Goal: Transaction & Acquisition: Download file/media

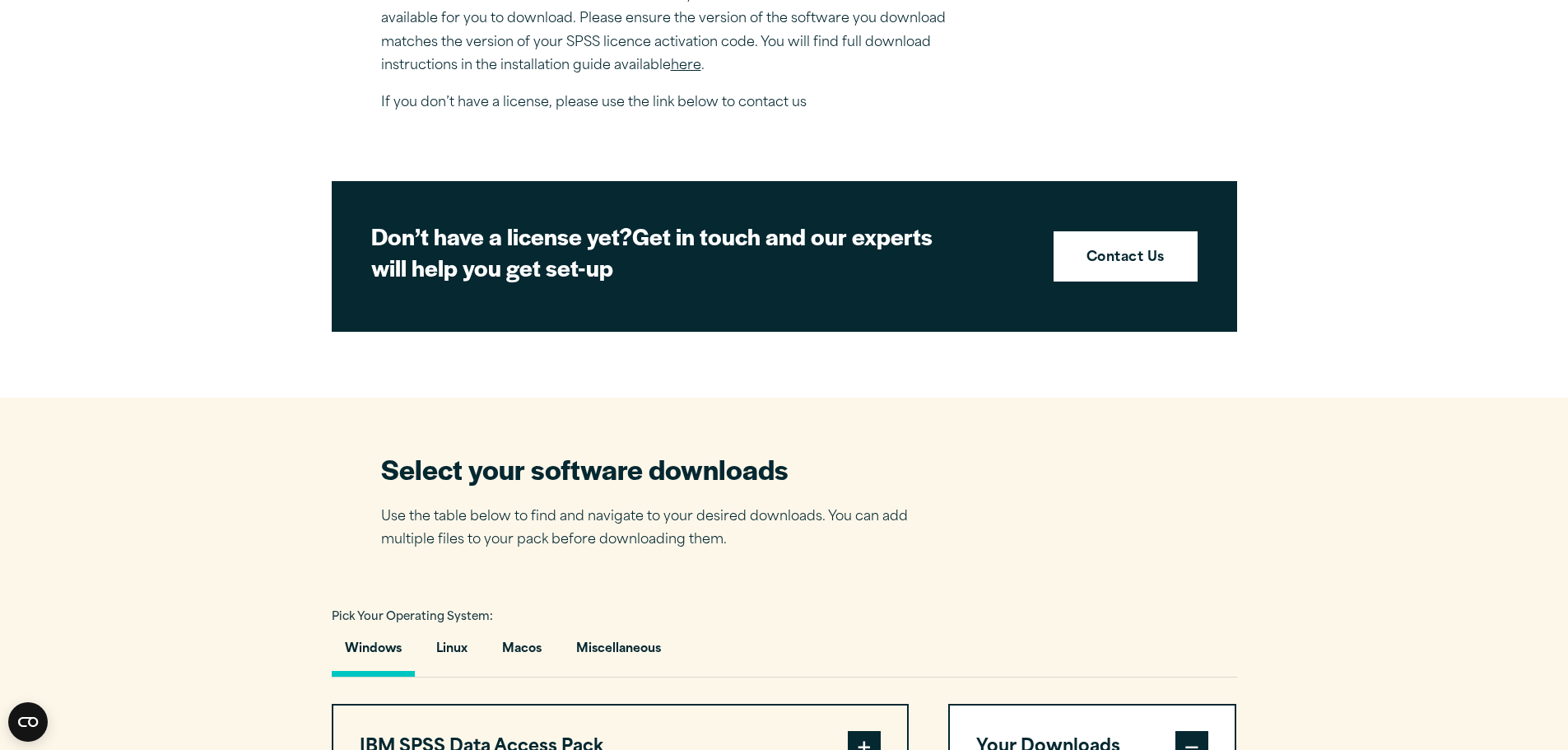
scroll to position [482, 0]
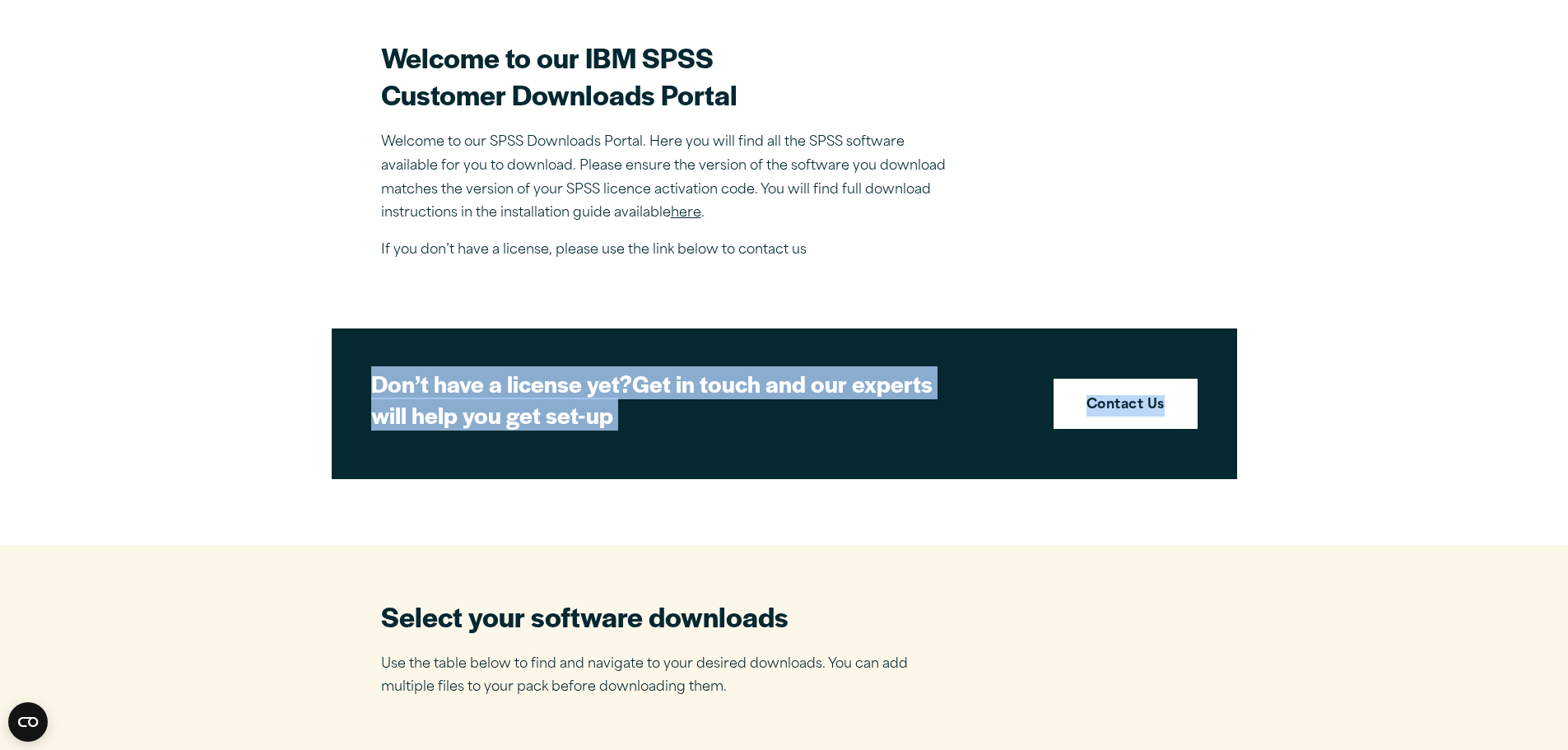
drag, startPoint x: 1566, startPoint y: 135, endPoint x: 1580, endPoint y: 309, distance: 174.6
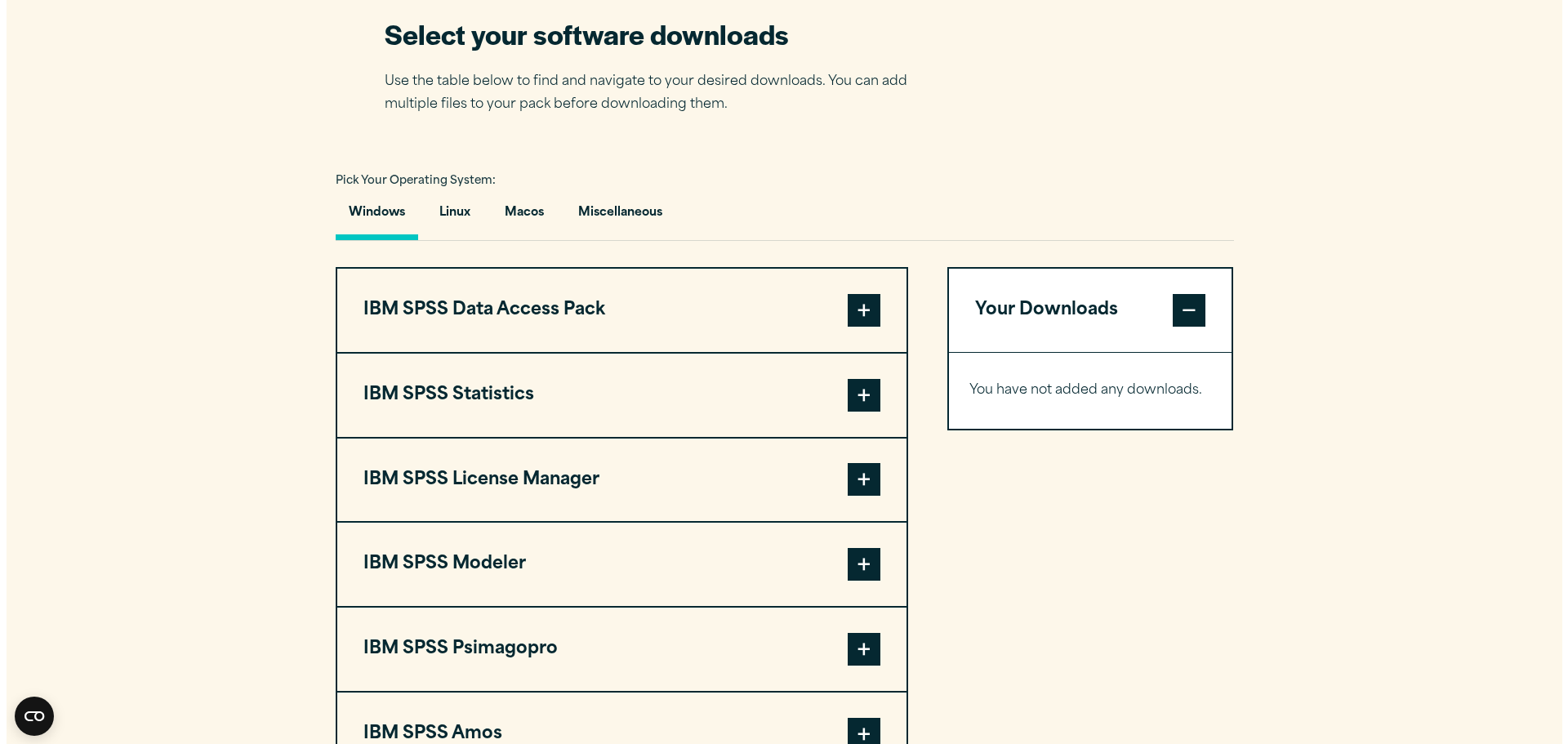
scroll to position [1245, 0]
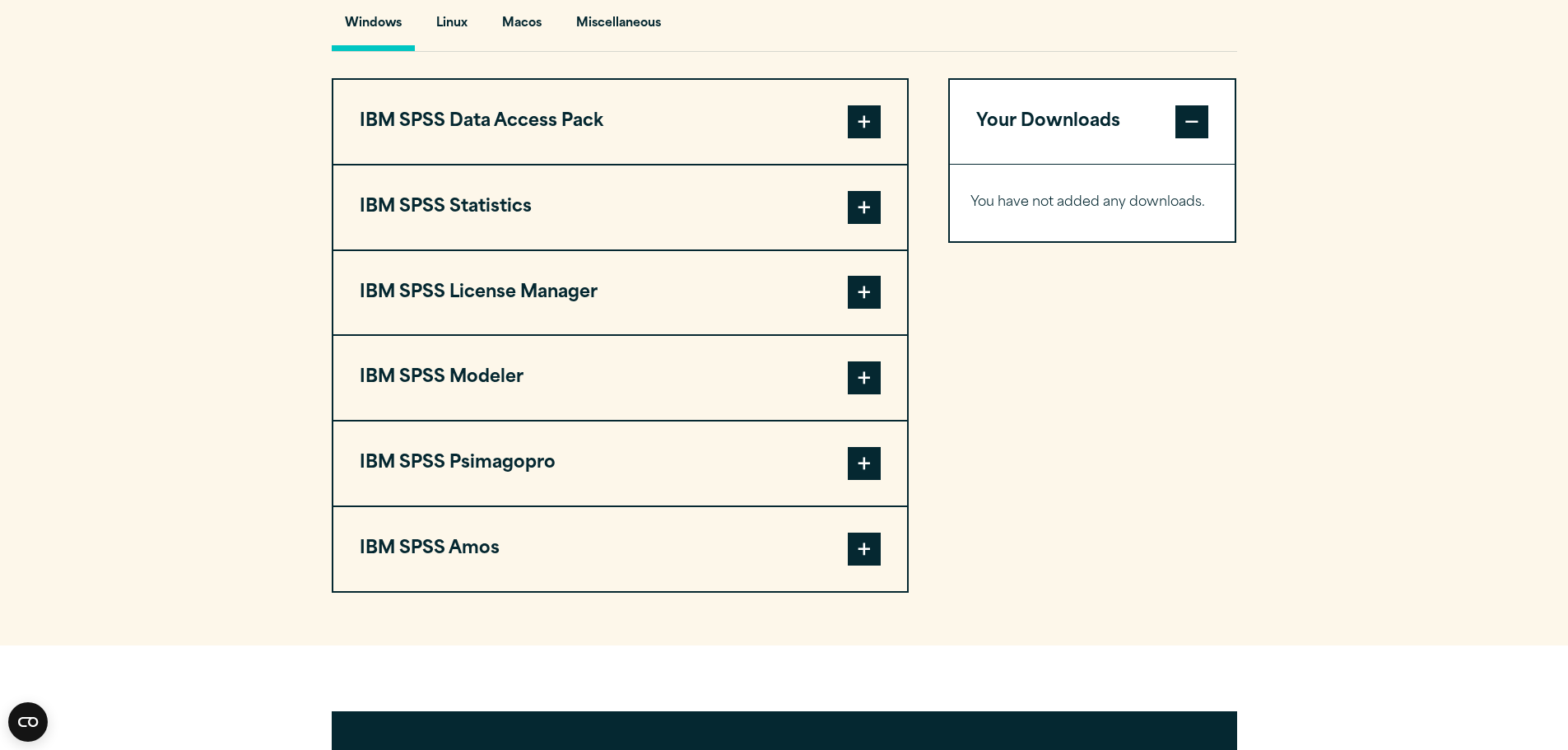
click at [858, 204] on span at bounding box center [864, 207] width 33 height 33
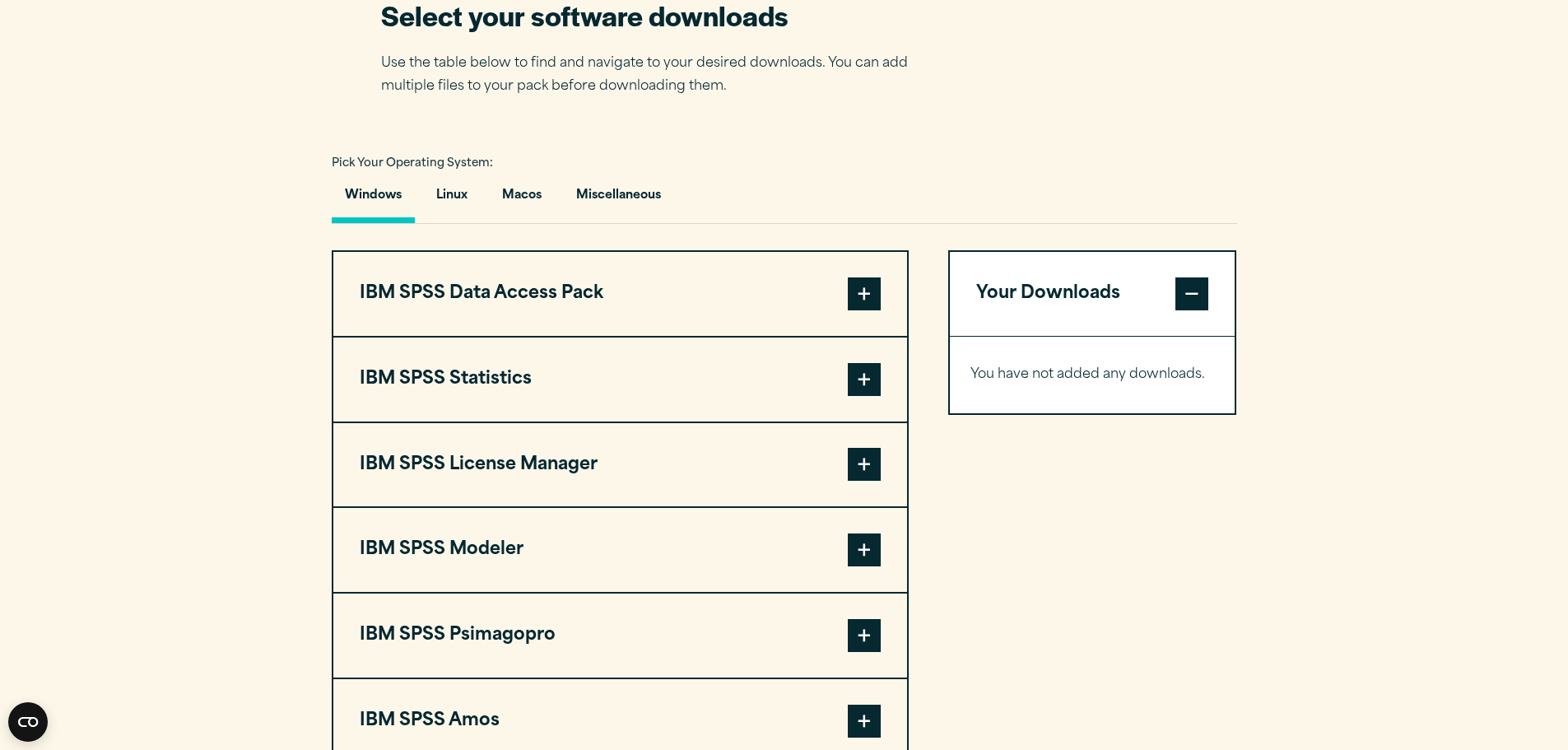
scroll to position [1190, 0]
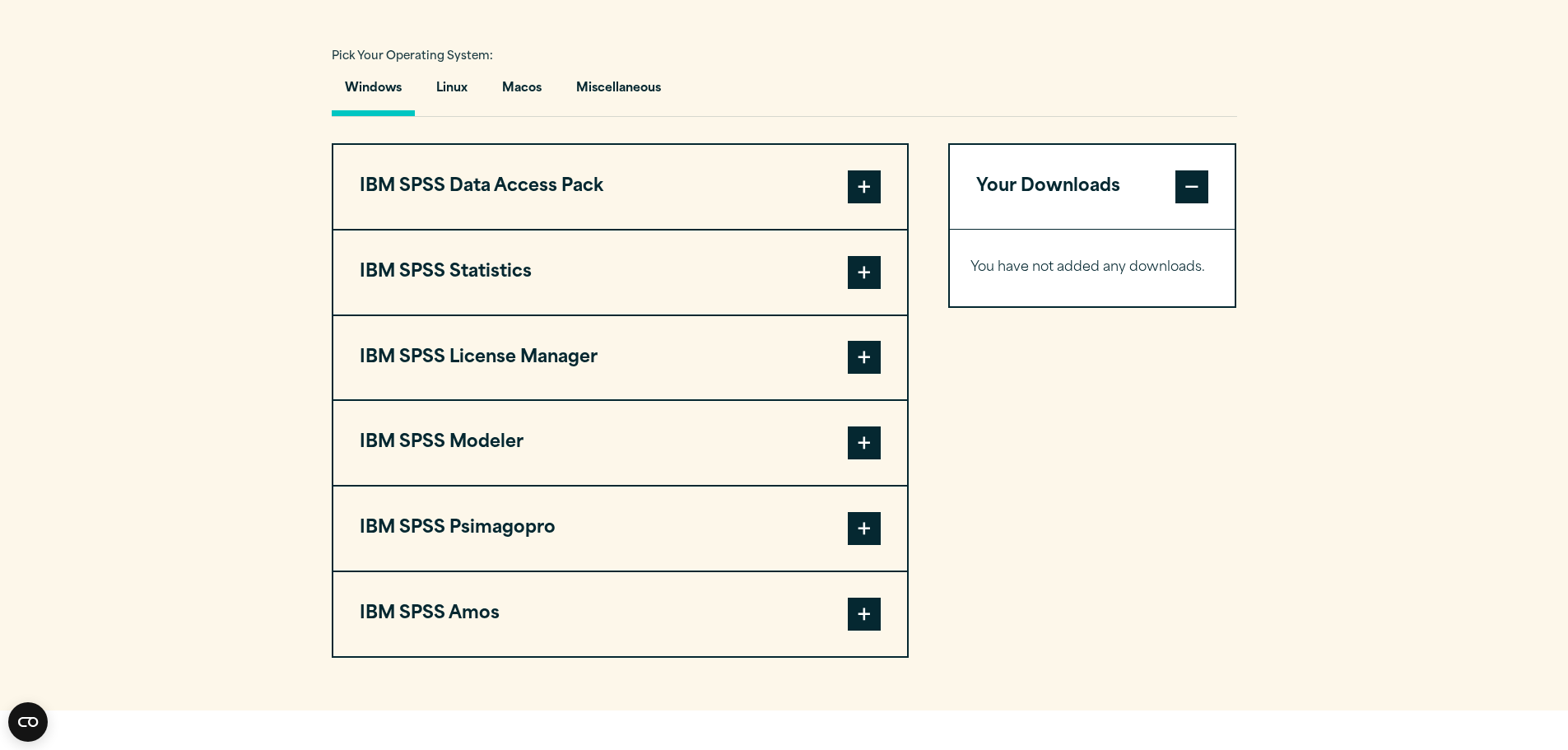
click at [856, 264] on span at bounding box center [864, 272] width 33 height 33
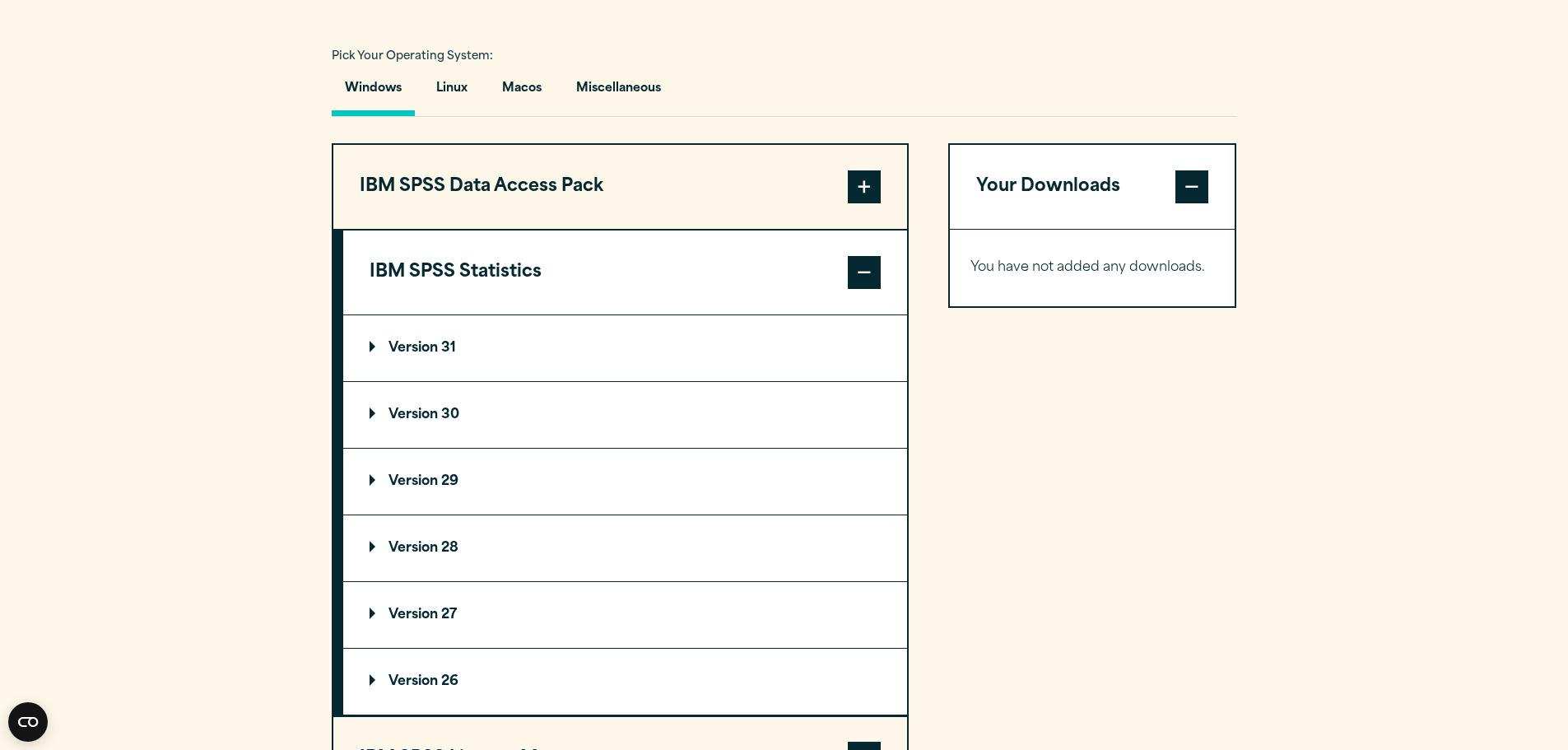
click at [433, 481] on p "Version 29" at bounding box center [414, 481] width 89 height 13
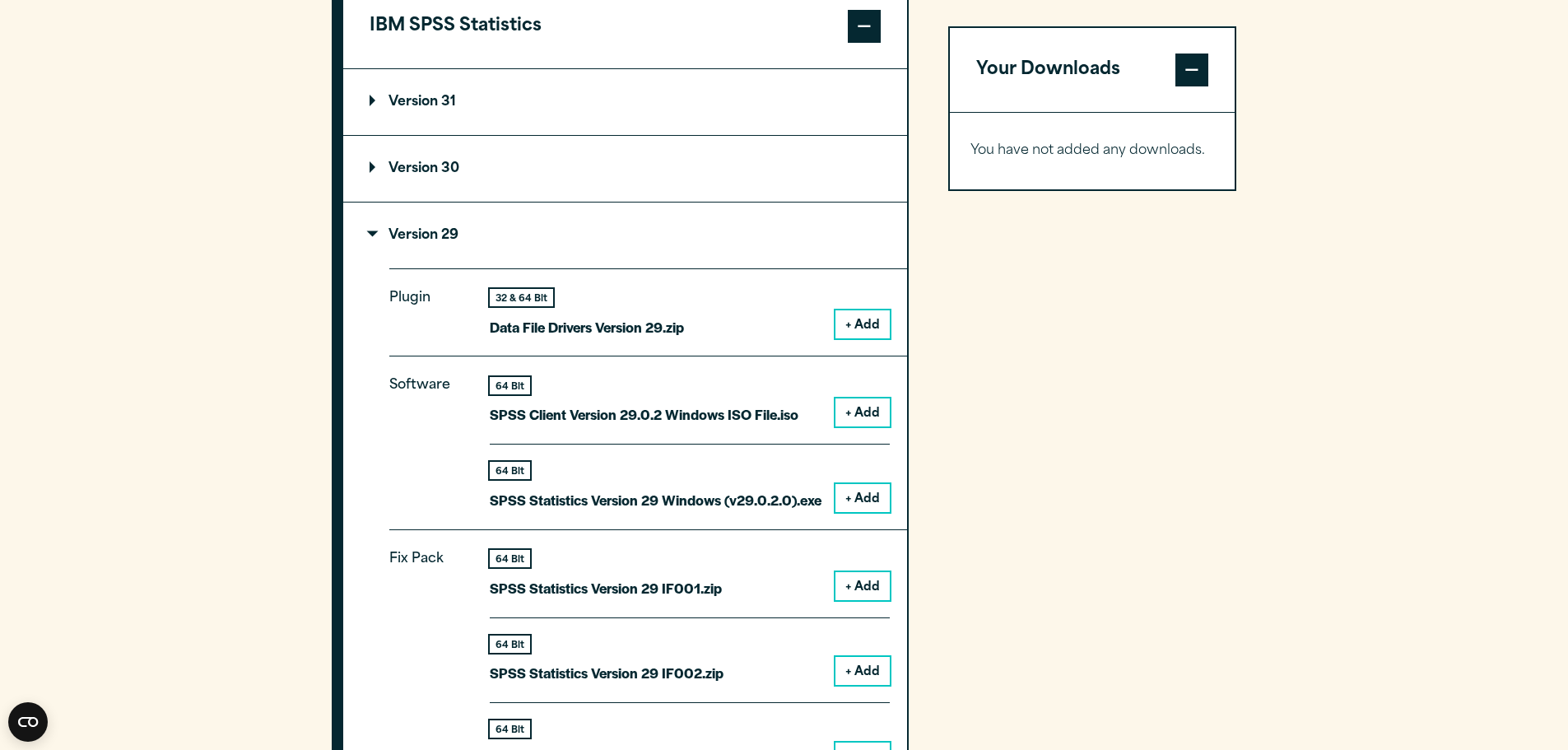
scroll to position [1504, 0]
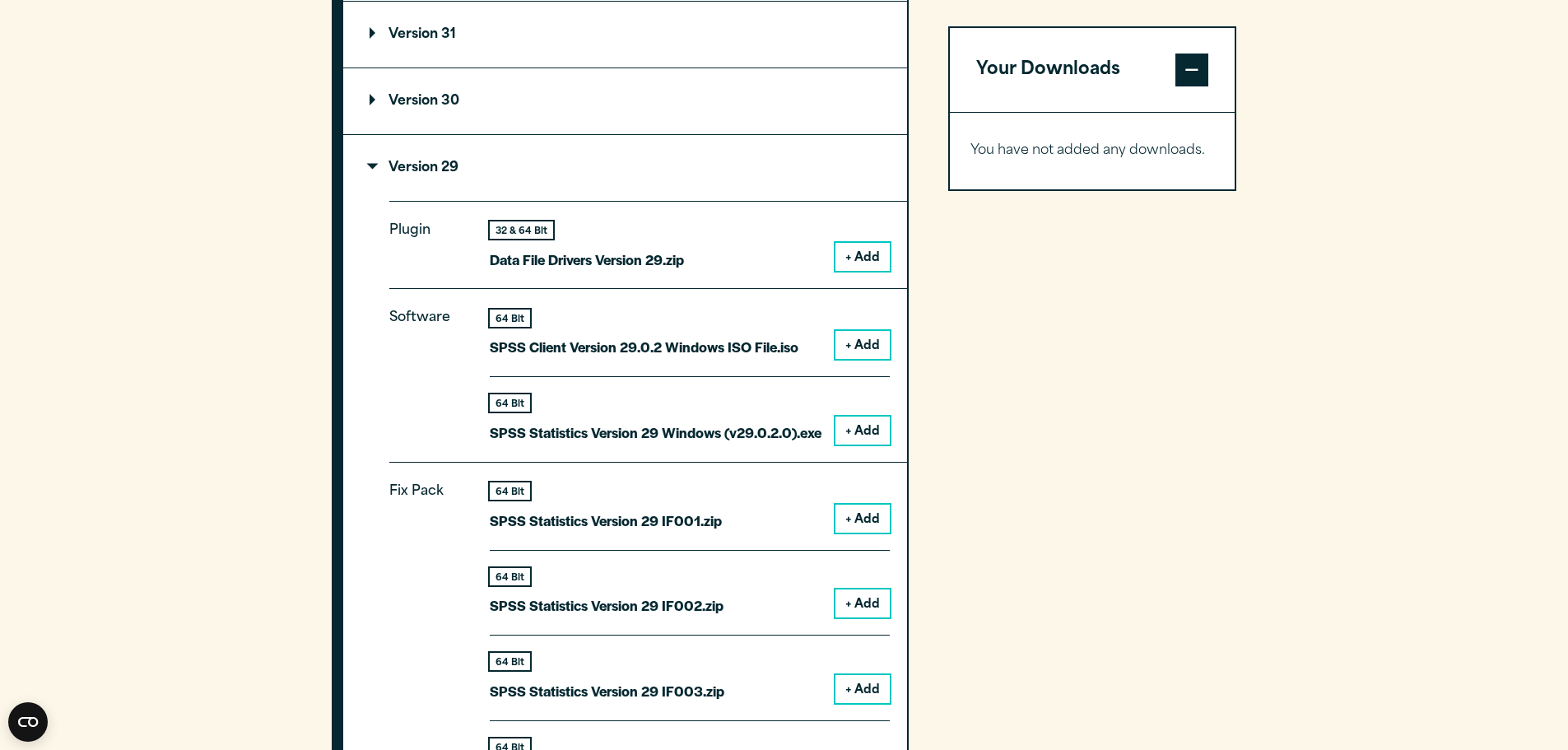
click at [871, 430] on button "+ Add" at bounding box center [862, 429] width 54 height 28
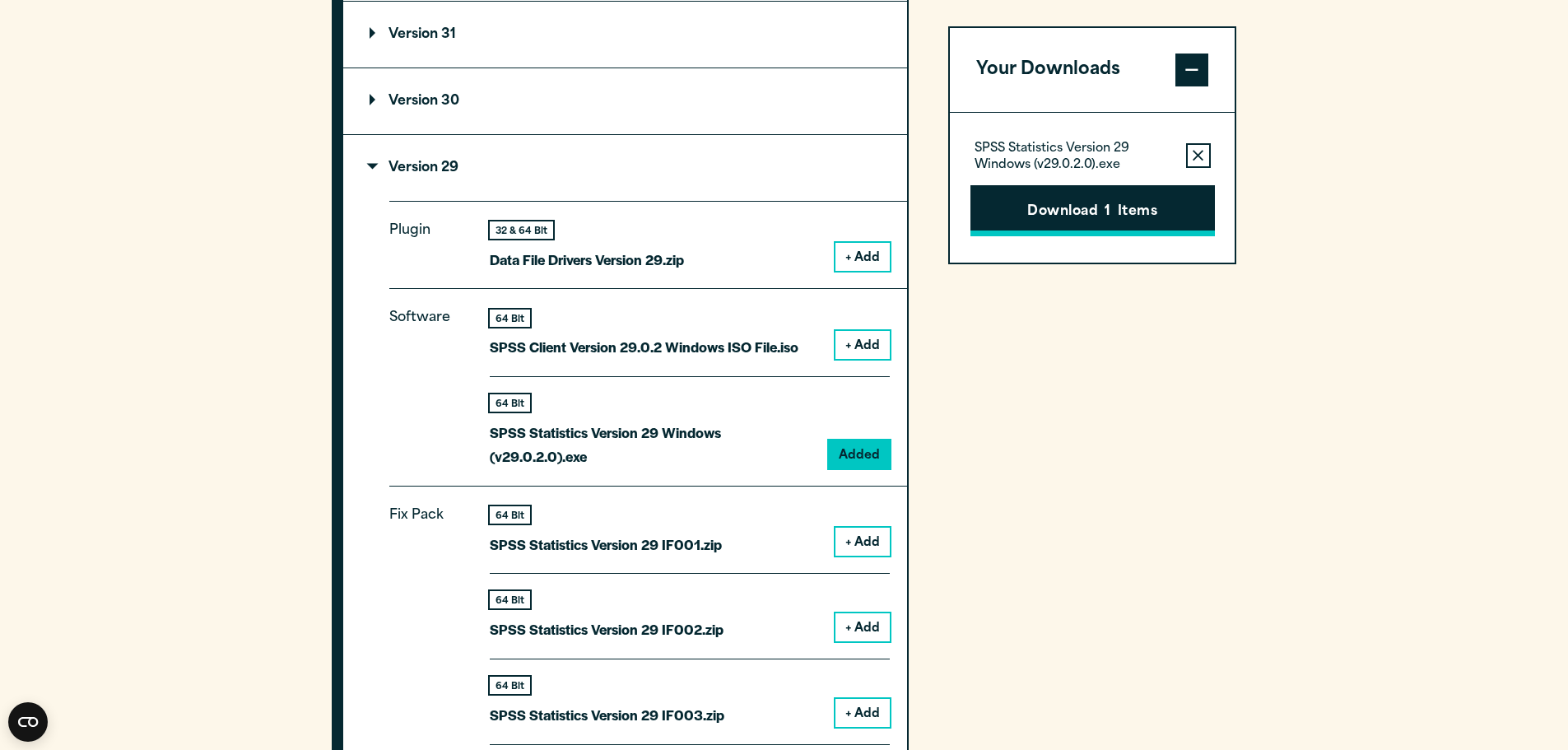
click at [1085, 204] on button "Download 1 Items" at bounding box center [1092, 210] width 244 height 51
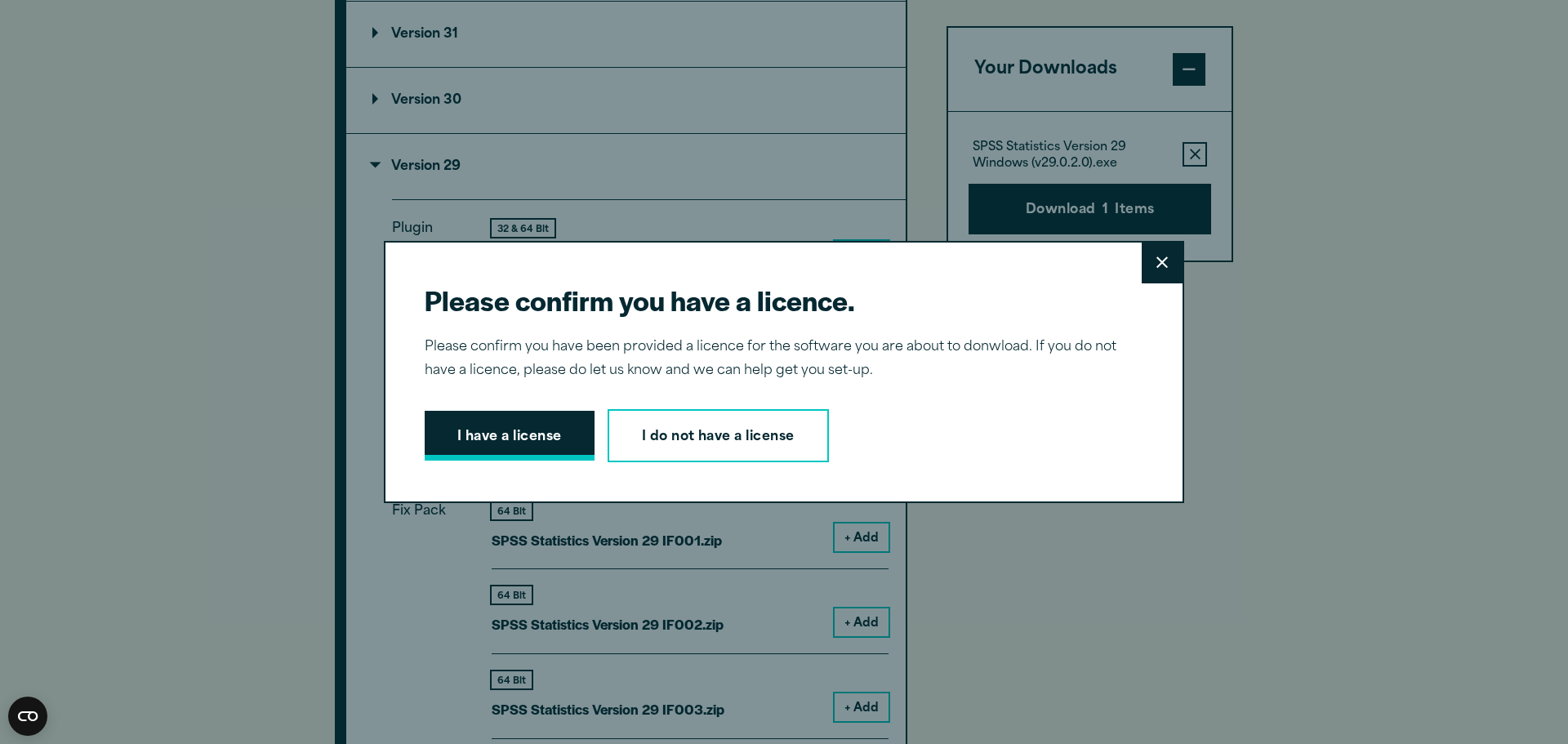
click at [507, 444] on button "I have a license" at bounding box center [509, 436] width 170 height 50
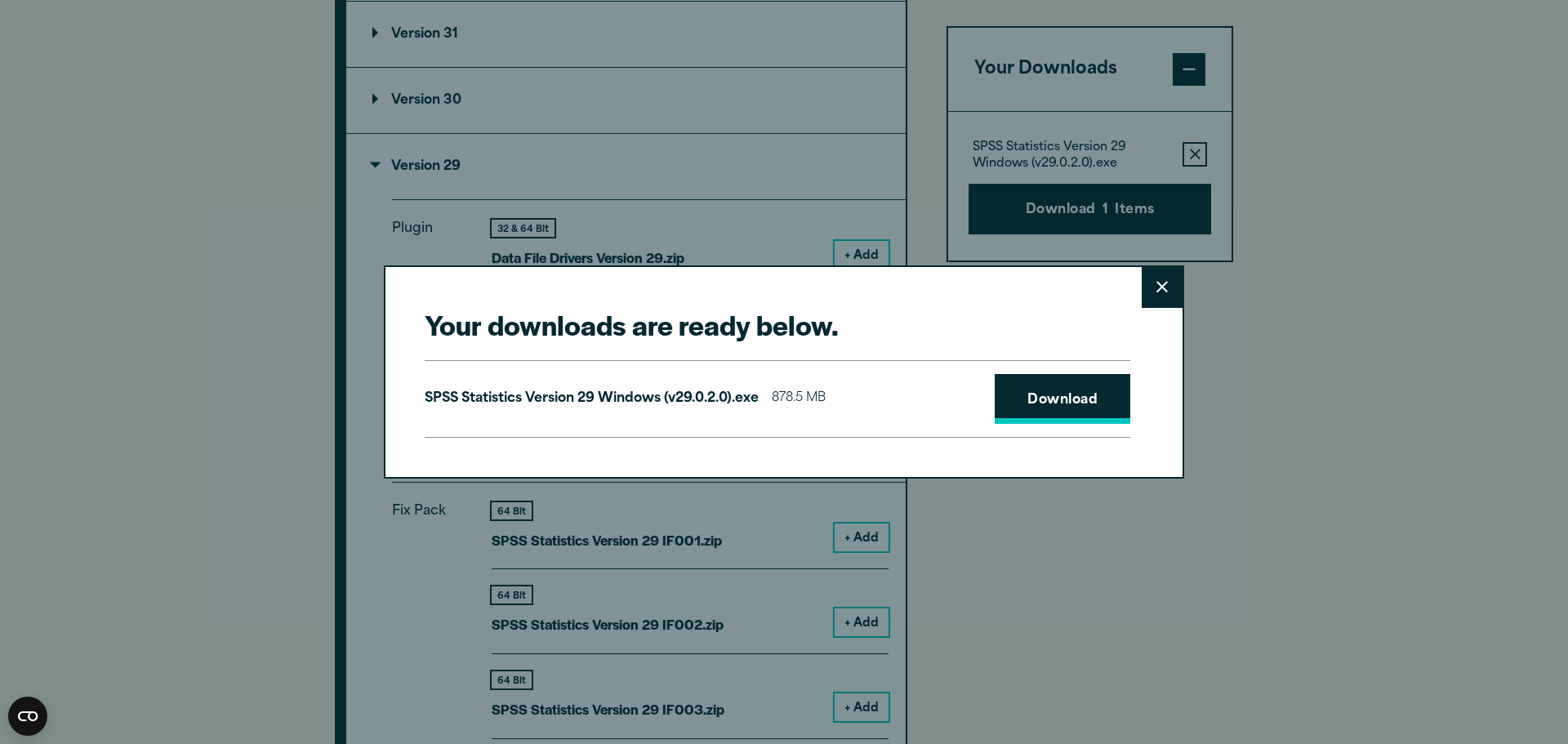
click at [1049, 403] on link "Download" at bounding box center [1062, 399] width 135 height 50
click at [1156, 290] on icon at bounding box center [1161, 287] width 11 height 12
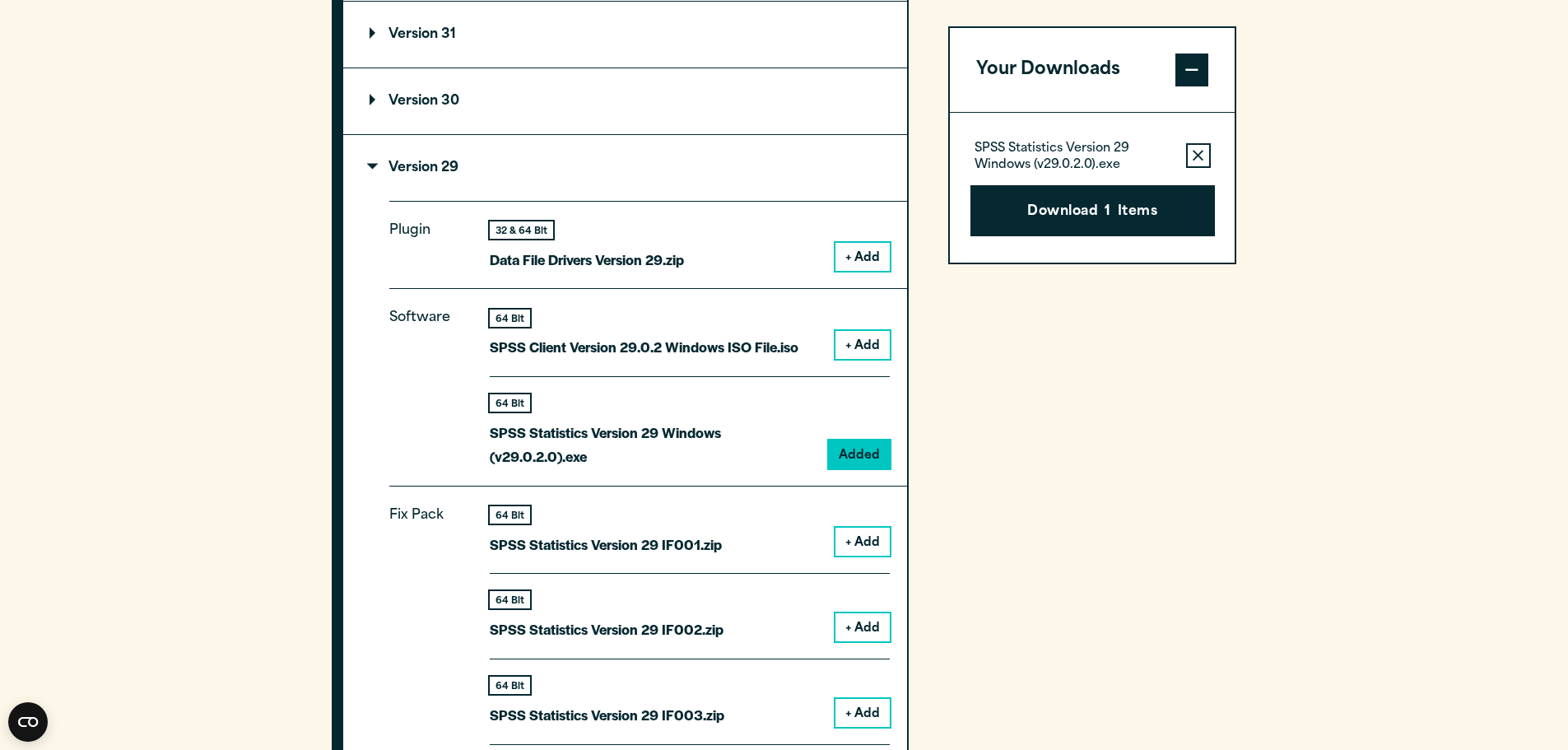
click at [867, 351] on button "+ Add" at bounding box center [862, 344] width 54 height 28
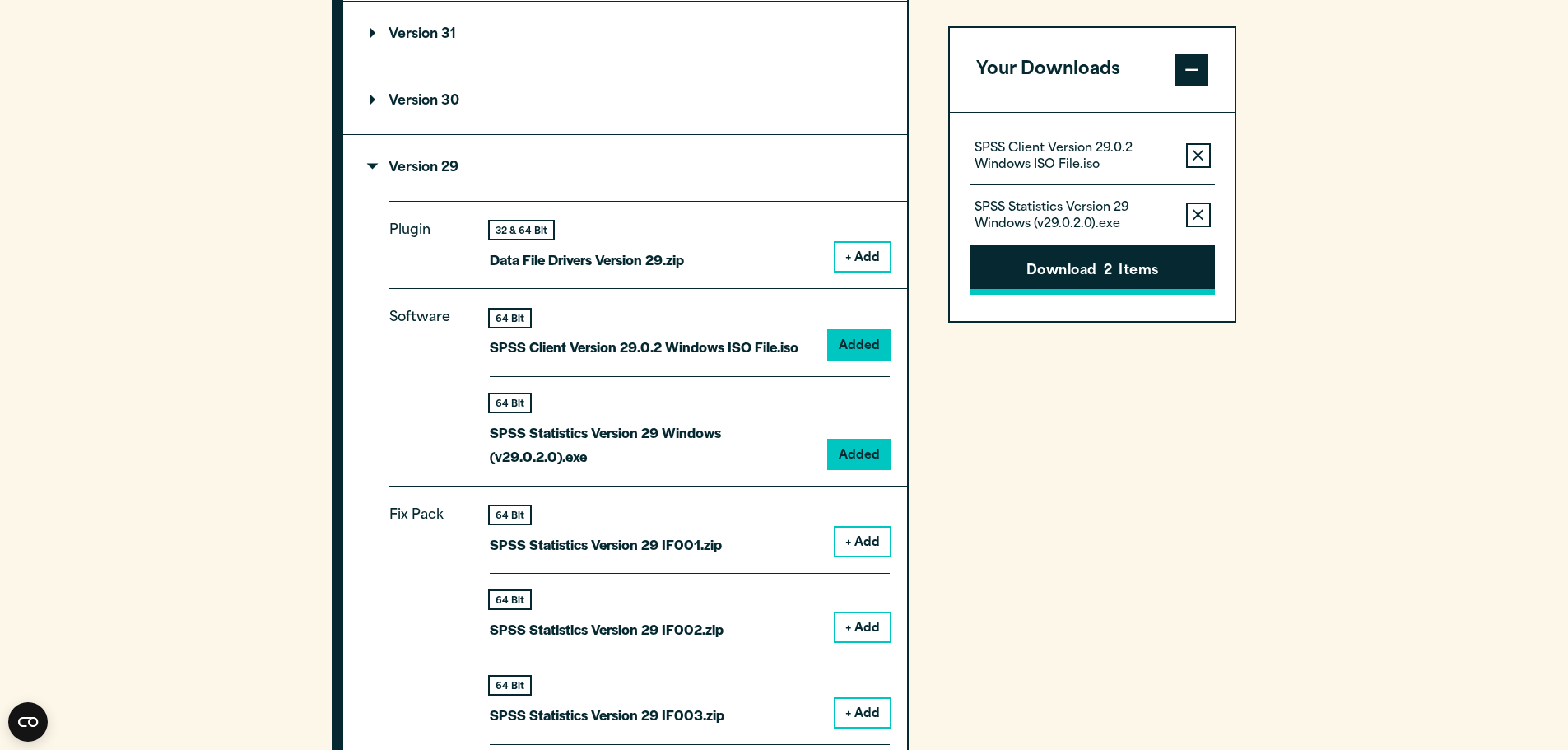
click at [1068, 272] on button "Download 2 Items" at bounding box center [1092, 269] width 244 height 51
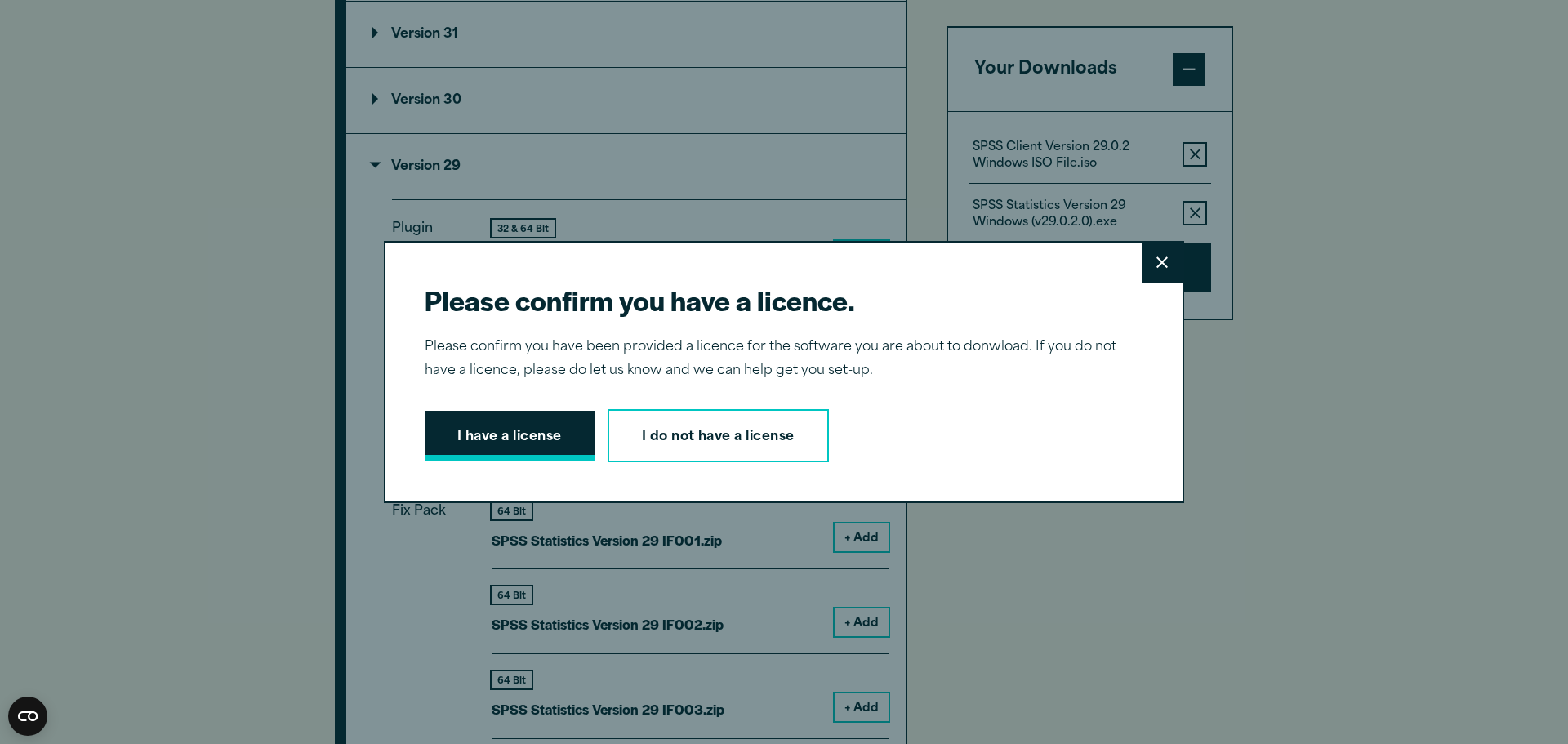
click at [478, 434] on button "I have a license" at bounding box center [509, 436] width 170 height 50
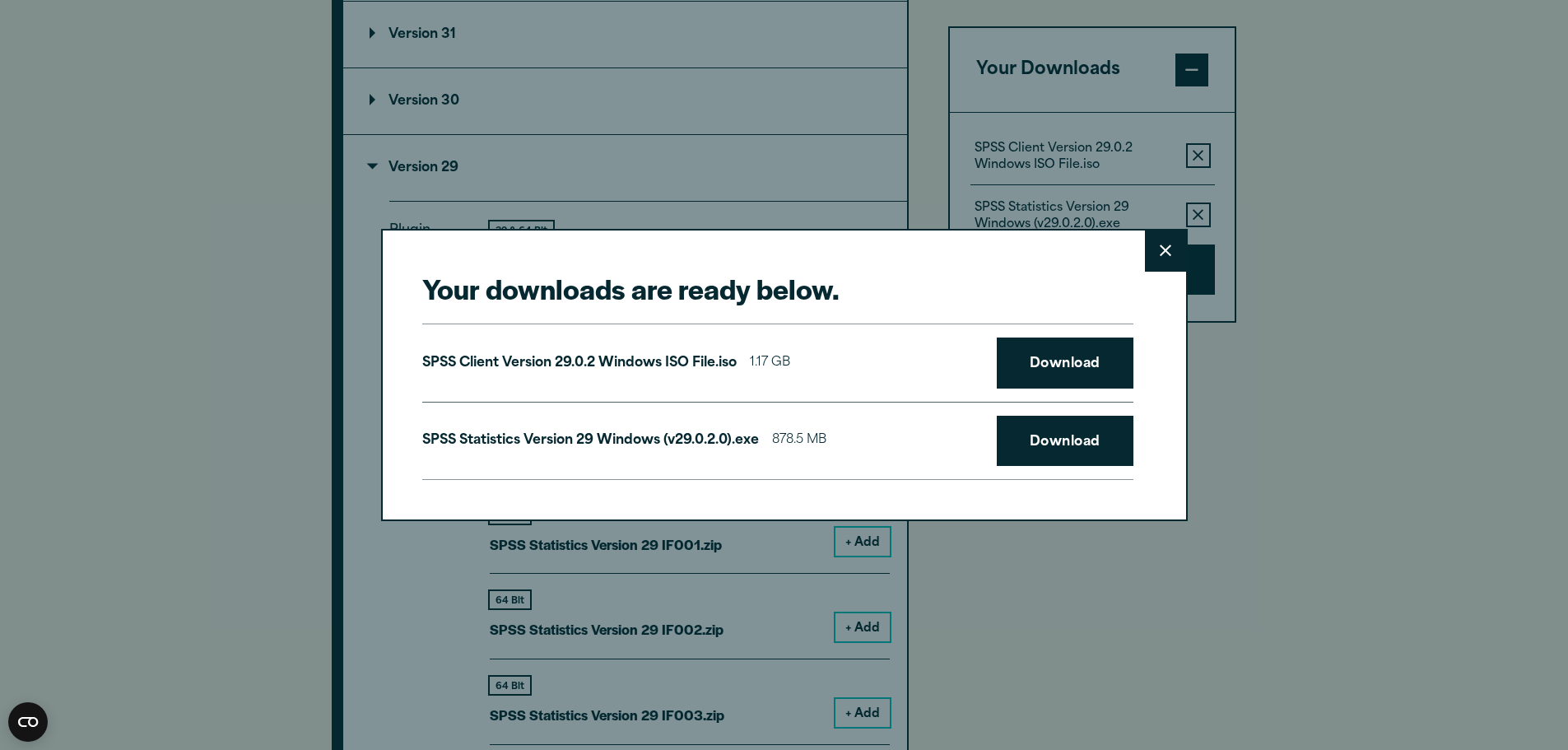
click at [1161, 256] on icon at bounding box center [1165, 249] width 12 height 12
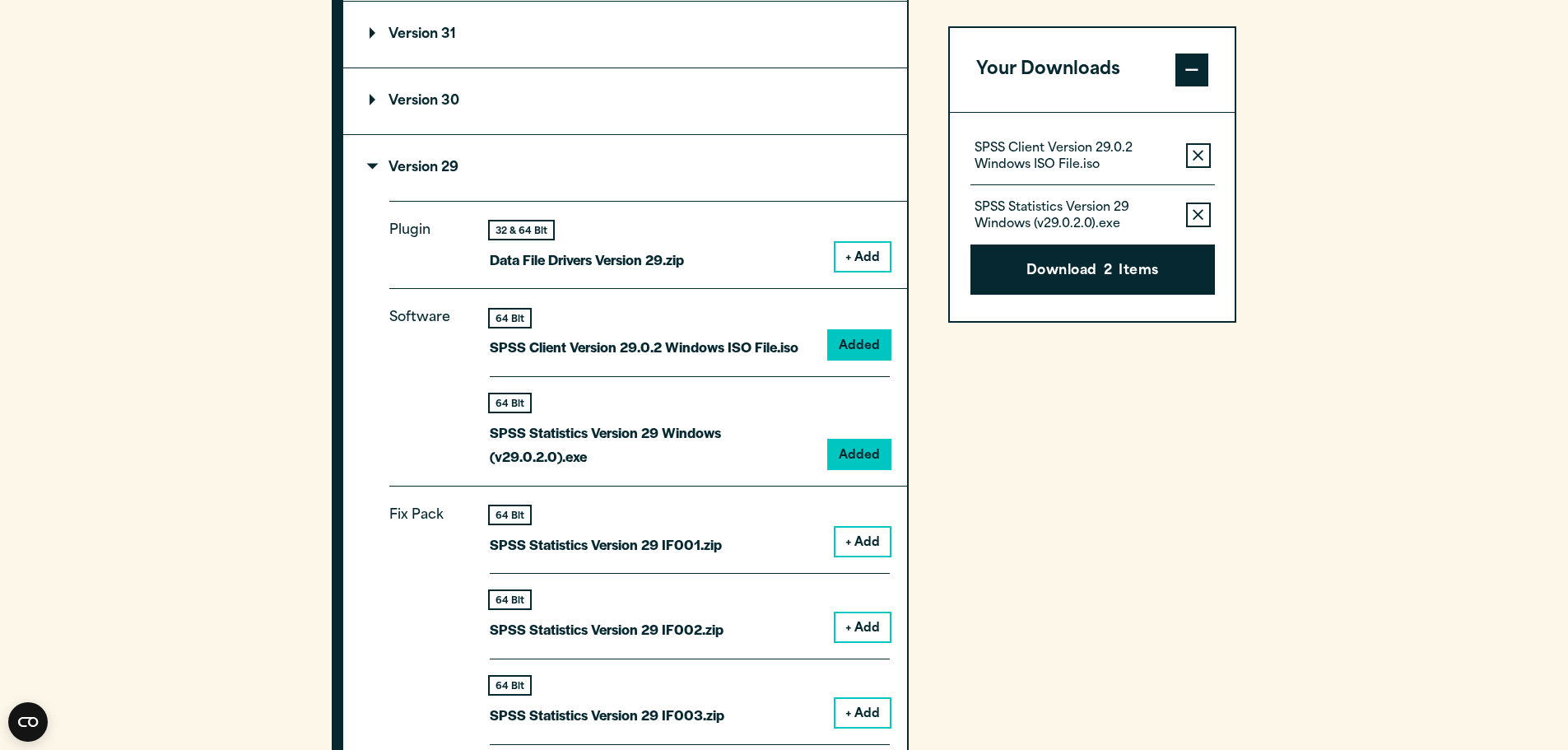
click at [888, 254] on button "+ Add" at bounding box center [862, 257] width 54 height 28
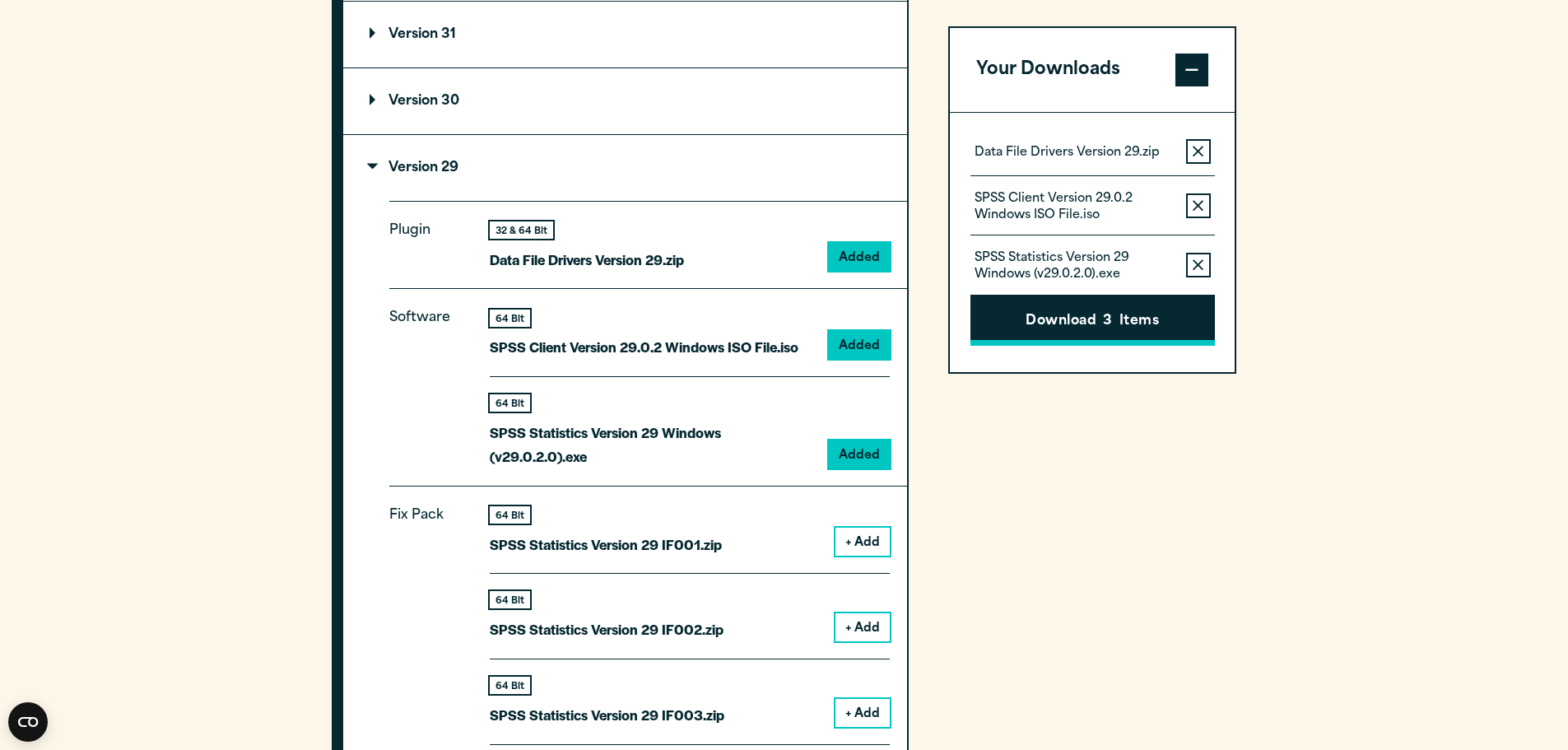
click at [1055, 322] on button "Download 3 Items" at bounding box center [1092, 320] width 244 height 51
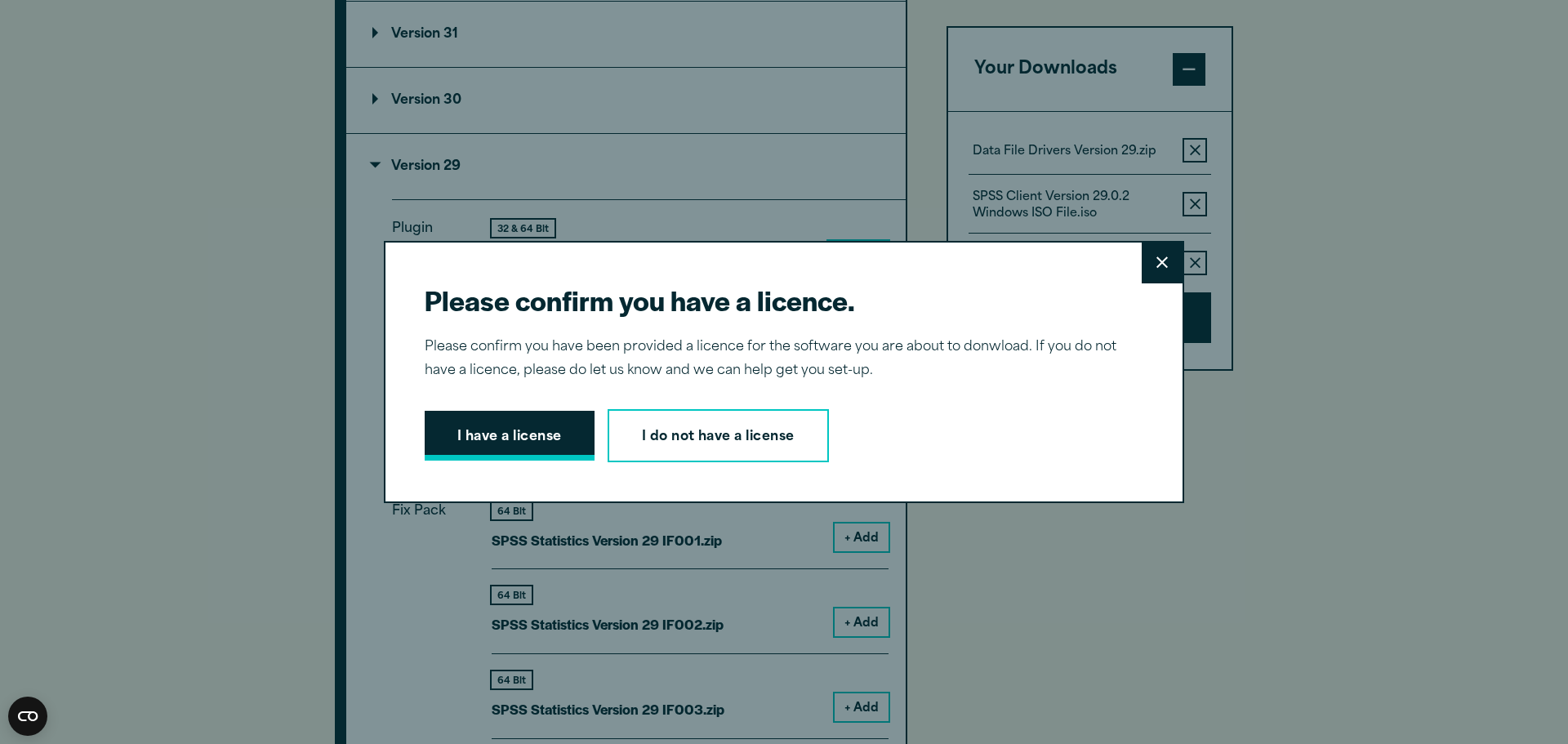
click at [486, 444] on button "I have a license" at bounding box center [509, 436] width 170 height 50
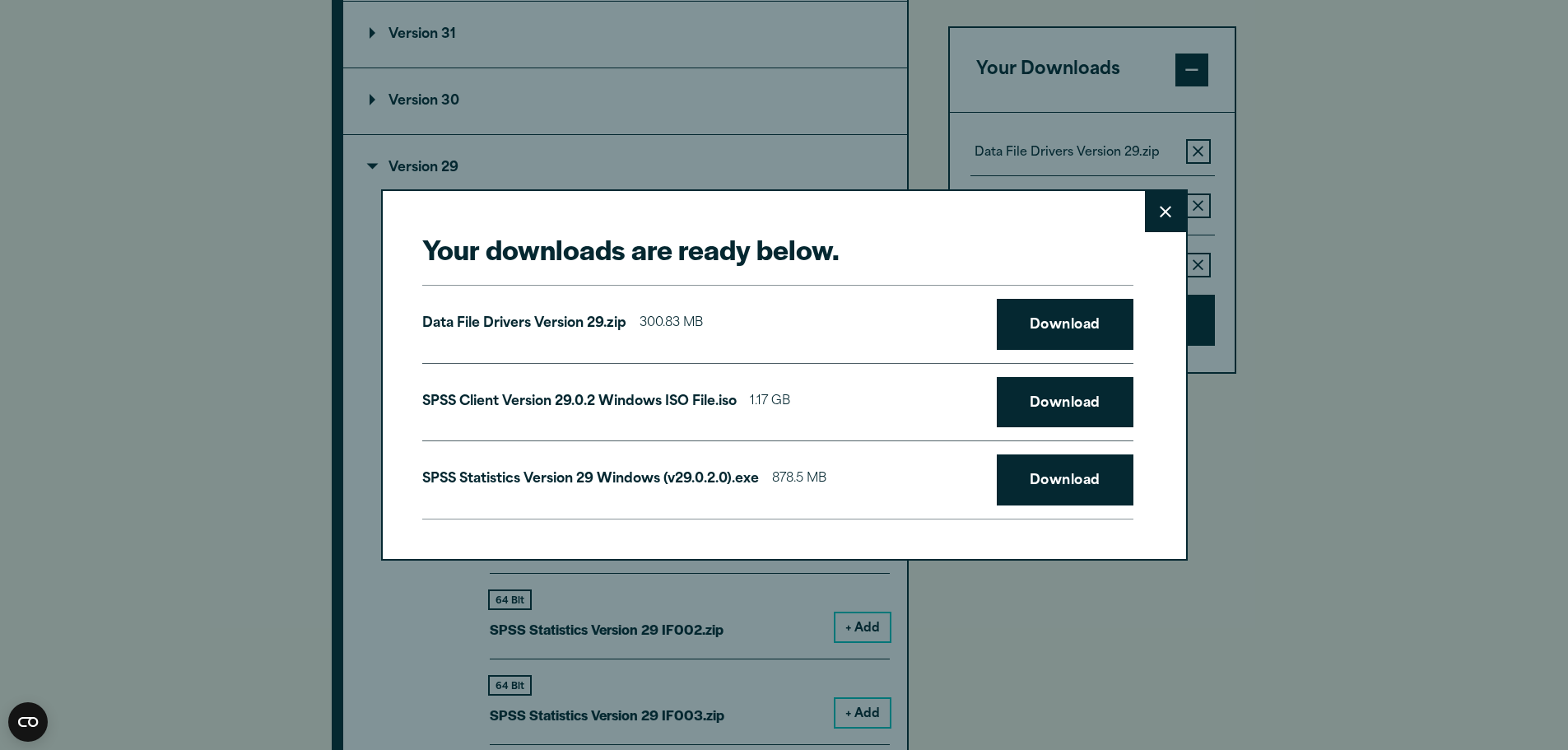
click at [1162, 215] on icon at bounding box center [1165, 211] width 12 height 12
